Goal: Information Seeking & Learning: Compare options

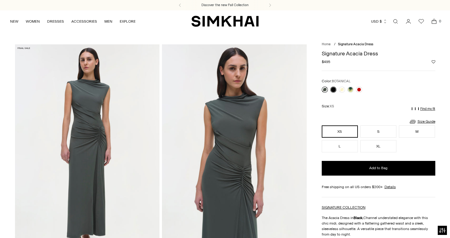
click at [326, 88] on link at bounding box center [325, 90] width 6 height 6
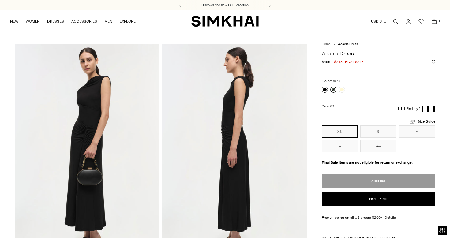
click at [325, 88] on link at bounding box center [325, 90] width 6 height 6
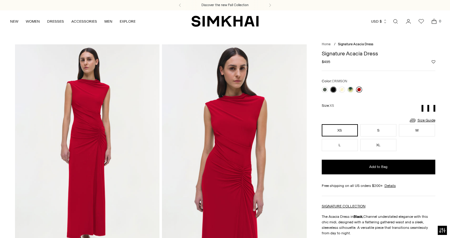
click at [357, 89] on link at bounding box center [359, 90] width 6 height 6
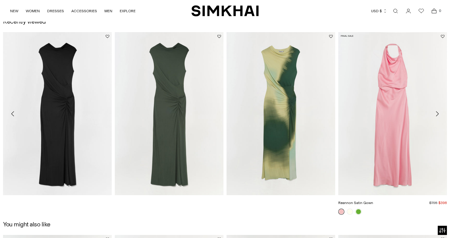
scroll to position [710, 0]
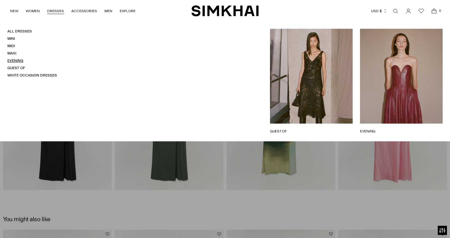
click at [18, 62] on link "Evening" at bounding box center [15, 60] width 16 height 4
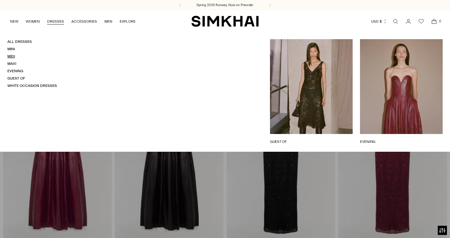
click at [13, 56] on link "Midi" at bounding box center [11, 56] width 8 height 4
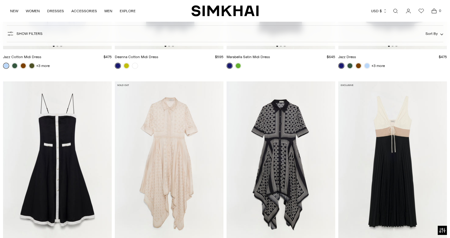
scroll to position [3214, 0]
